Goal: Task Accomplishment & Management: Manage account settings

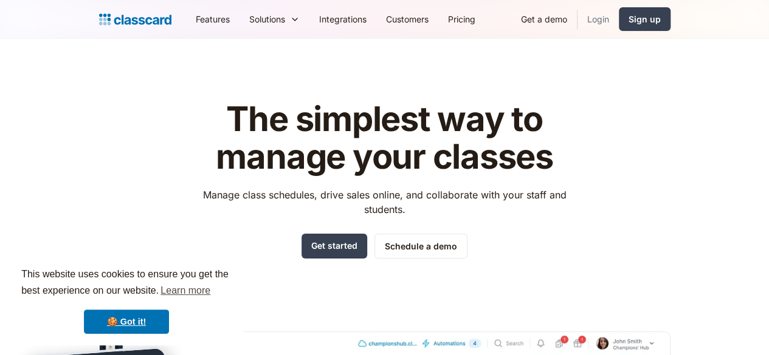
click at [619, 18] on link "Login" at bounding box center [597, 18] width 41 height 27
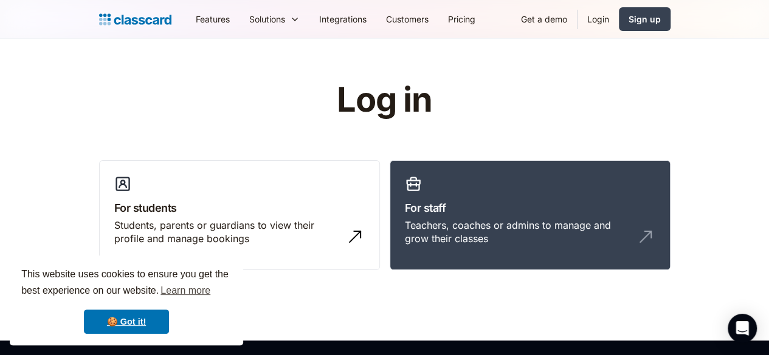
scroll to position [105, 0]
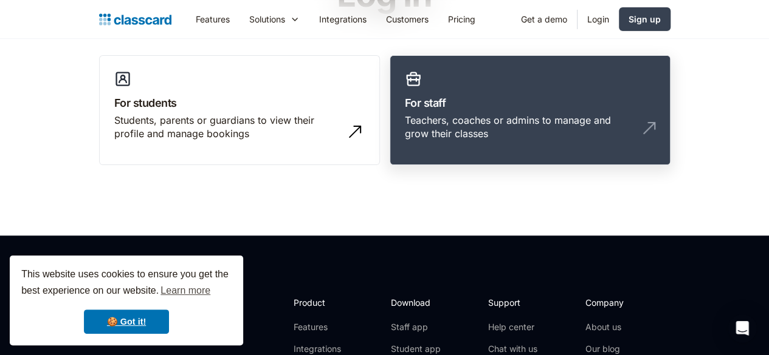
click at [631, 114] on div "Teachers, coaches or admins to manage and grow their classes" at bounding box center [518, 127] width 226 height 27
